Goal: Task Accomplishment & Management: Manage account settings

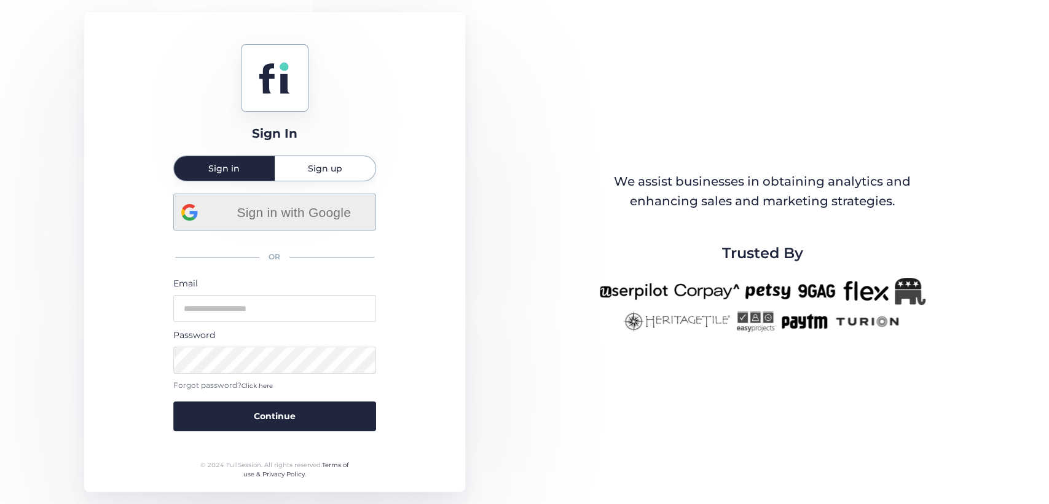
click at [335, 220] on span "Sign in with Google" at bounding box center [294, 212] width 148 height 20
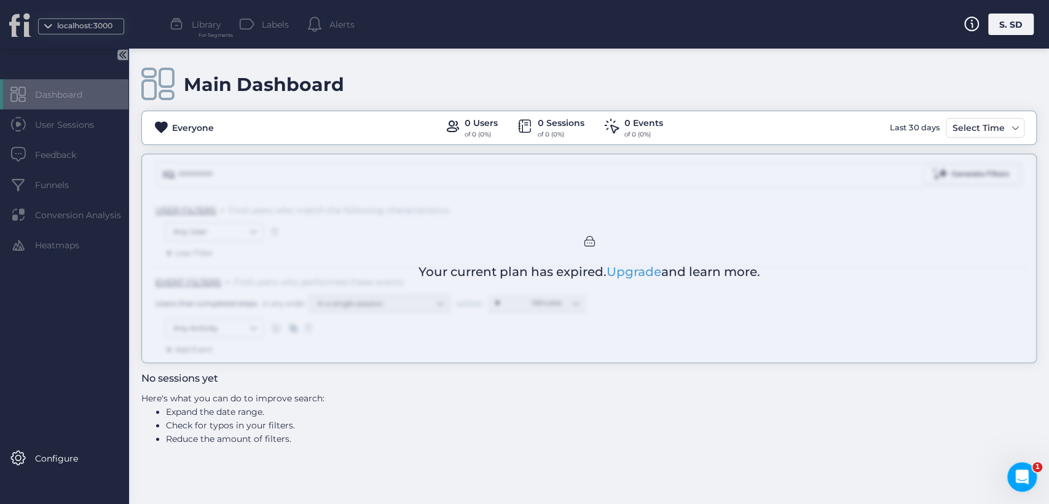
click at [95, 30] on div "localhost:3000" at bounding box center [84, 26] width 61 height 12
click at [1003, 26] on div "S. SD" at bounding box center [1010, 25] width 45 height 22
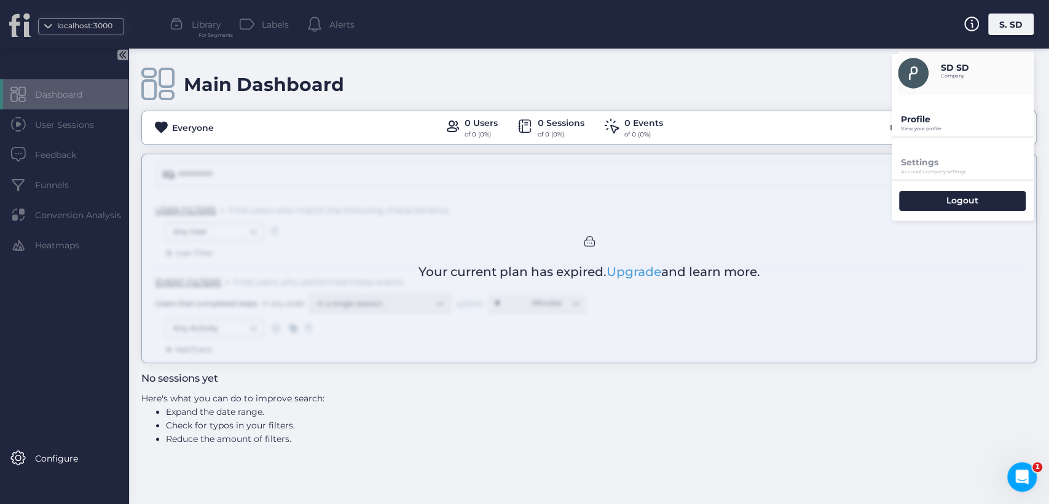
click at [907, 116] on p "Profile" at bounding box center [967, 119] width 133 height 11
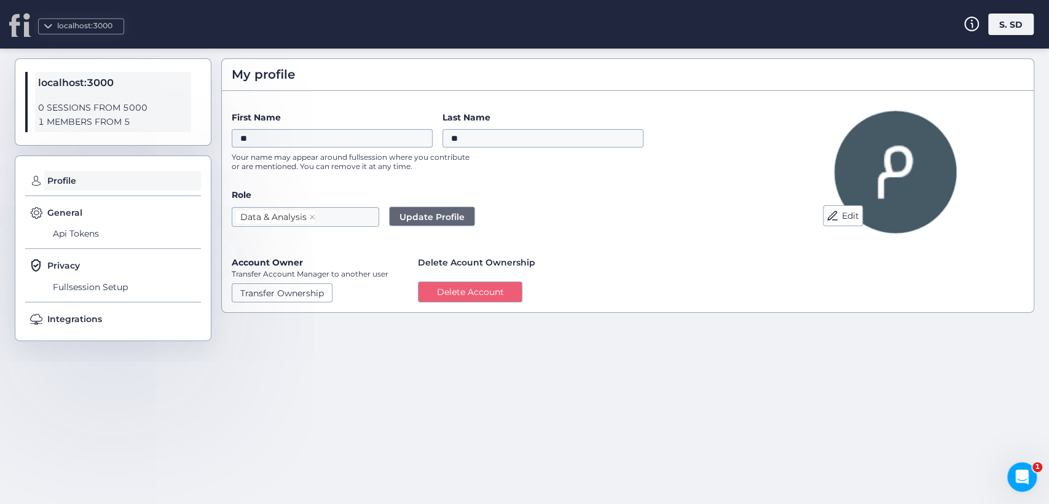
click at [998, 30] on div "S. SD" at bounding box center [1010, 25] width 45 height 22
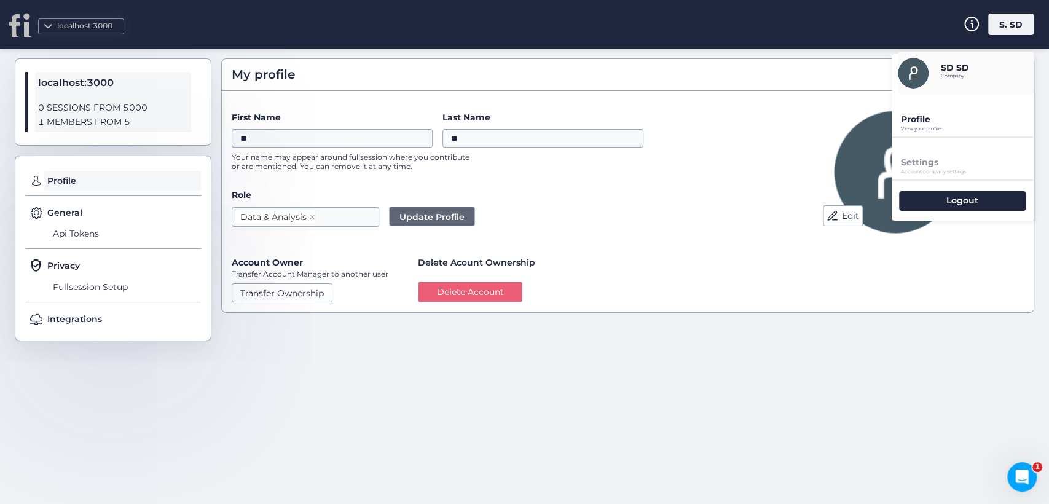
click at [923, 190] on div "Logout" at bounding box center [963, 201] width 142 height 40
click at [928, 196] on div "Logout" at bounding box center [962, 201] width 127 height 20
